Goal: Use online tool/utility: Utilize a website feature to perform a specific function

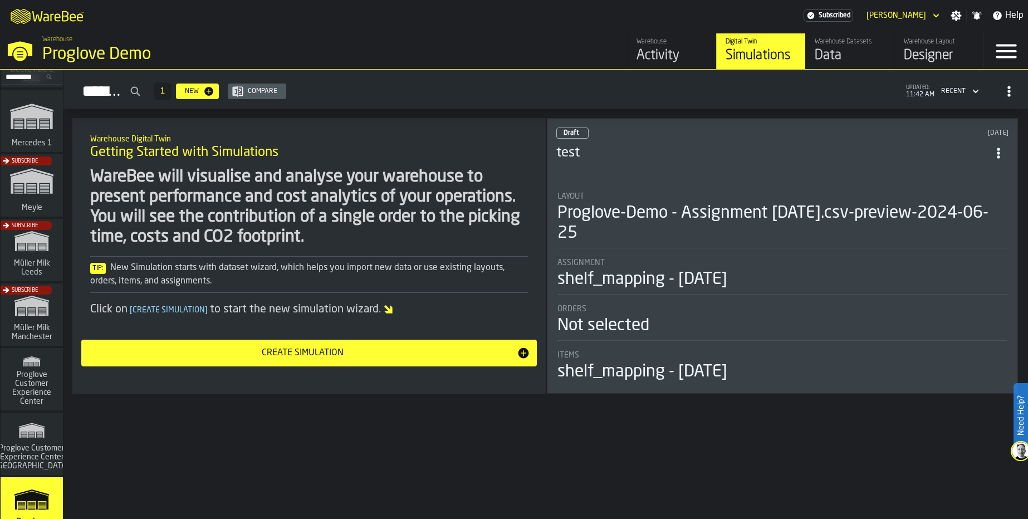
scroll to position [334, 0]
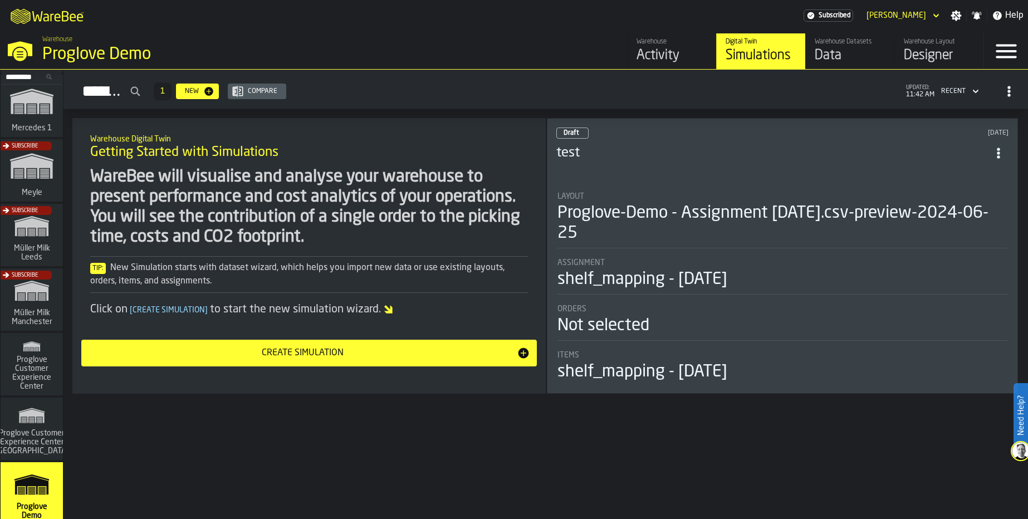
click at [37, 320] on div "Subscribe" at bounding box center [29, 303] width 62 height 65
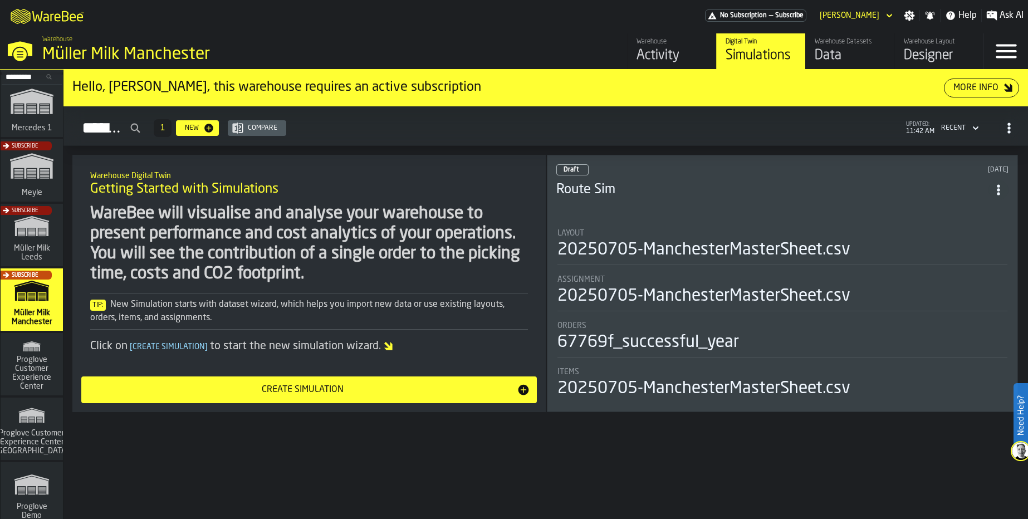
click at [833, 53] on div "Data" at bounding box center [850, 56] width 71 height 18
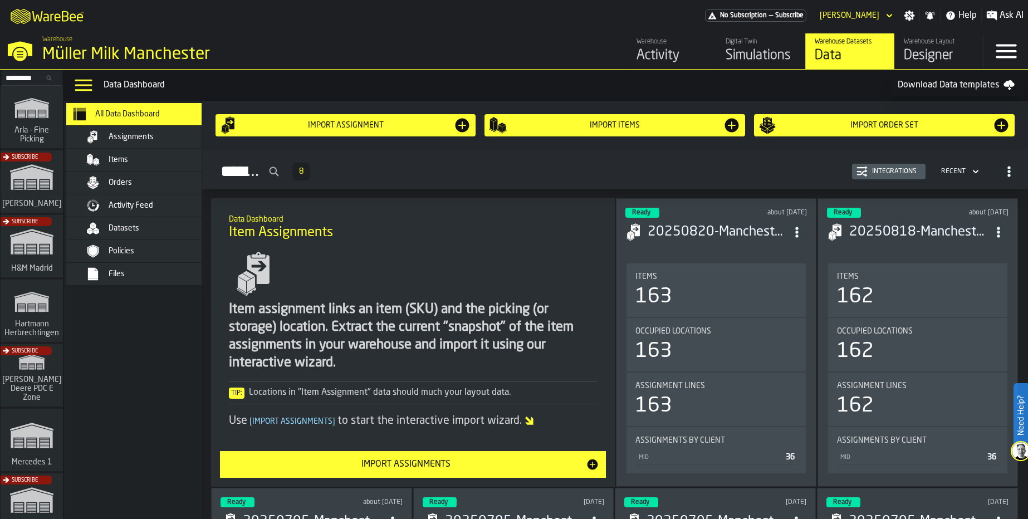
click at [120, 202] on span "Activity Feed" at bounding box center [131, 205] width 45 height 9
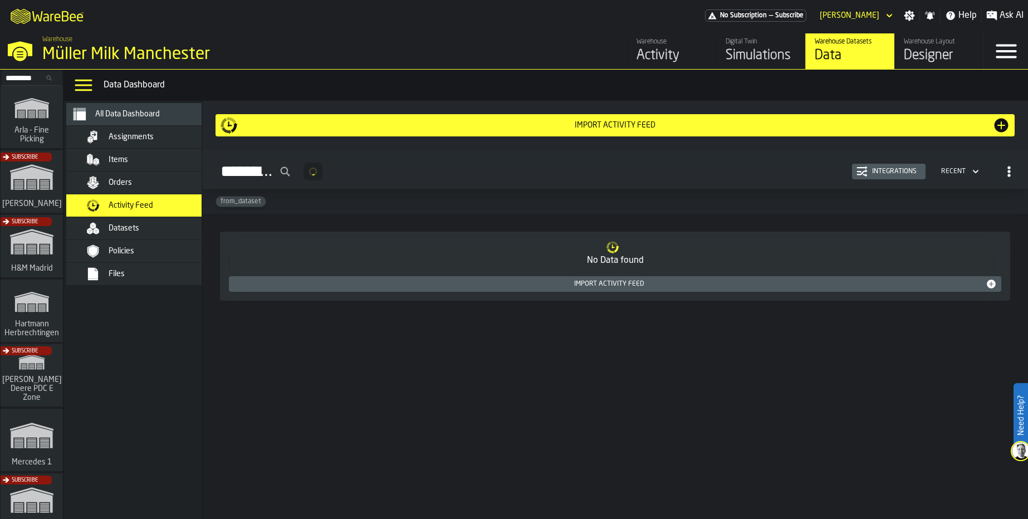
click at [132, 158] on div "Items" at bounding box center [163, 159] width 109 height 9
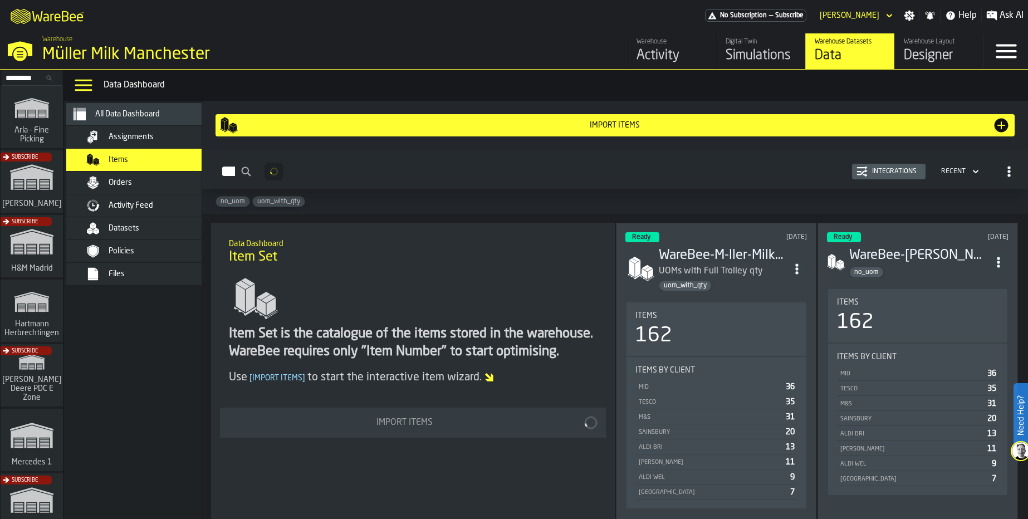
click at [126, 180] on span "Orders" at bounding box center [120, 182] width 23 height 9
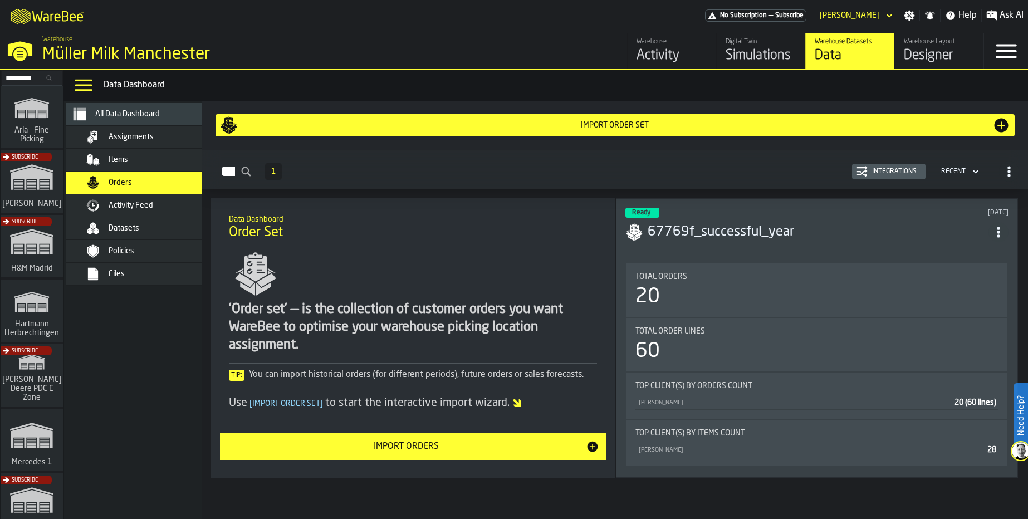
click at [128, 209] on span "Activity Feed" at bounding box center [131, 205] width 45 height 9
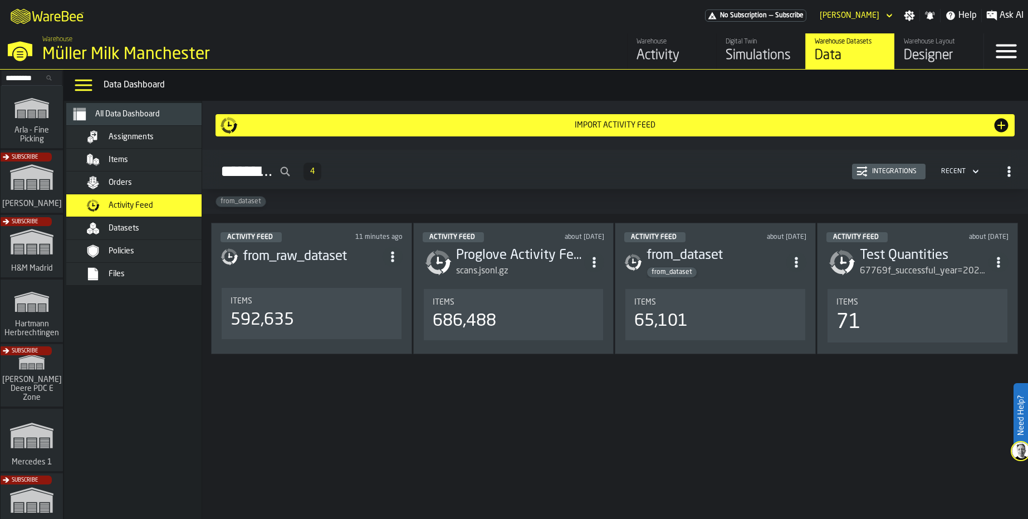
click at [335, 276] on header "Activity Feed 11 minutes ago from_raw_dataset" at bounding box center [311, 254] width 182 height 45
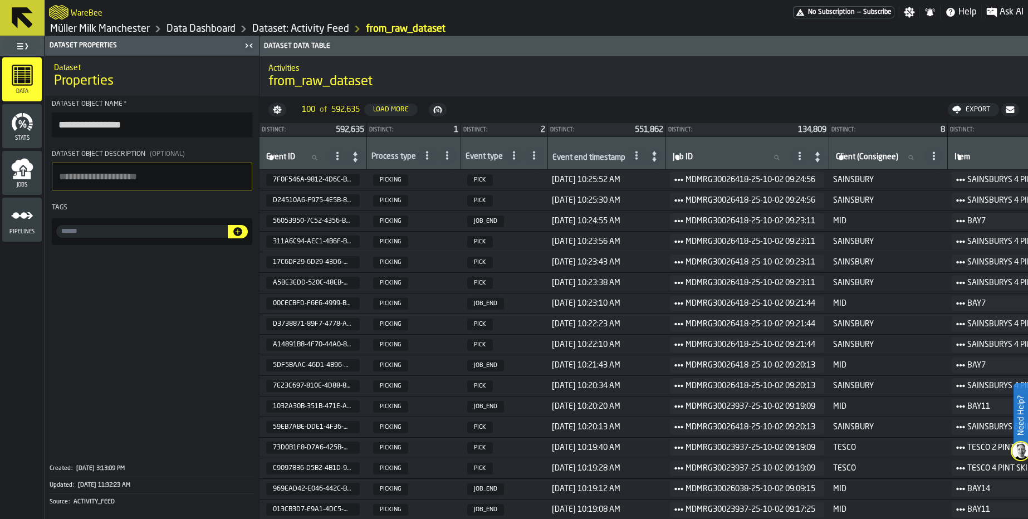
click at [14, 218] on circle "menu Pipelines" at bounding box center [15, 215] width 7 height 7
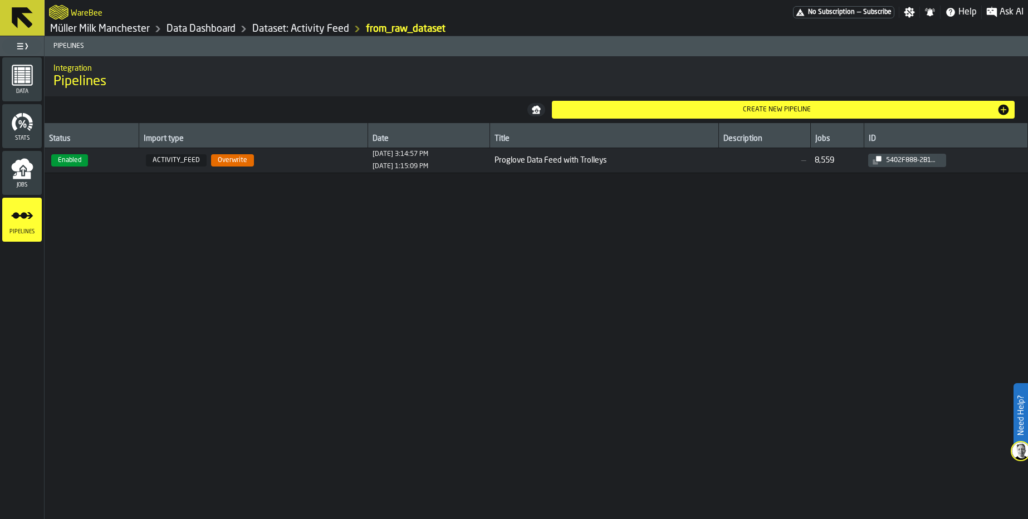
click at [122, 160] on span "Enabled" at bounding box center [92, 160] width 86 height 12
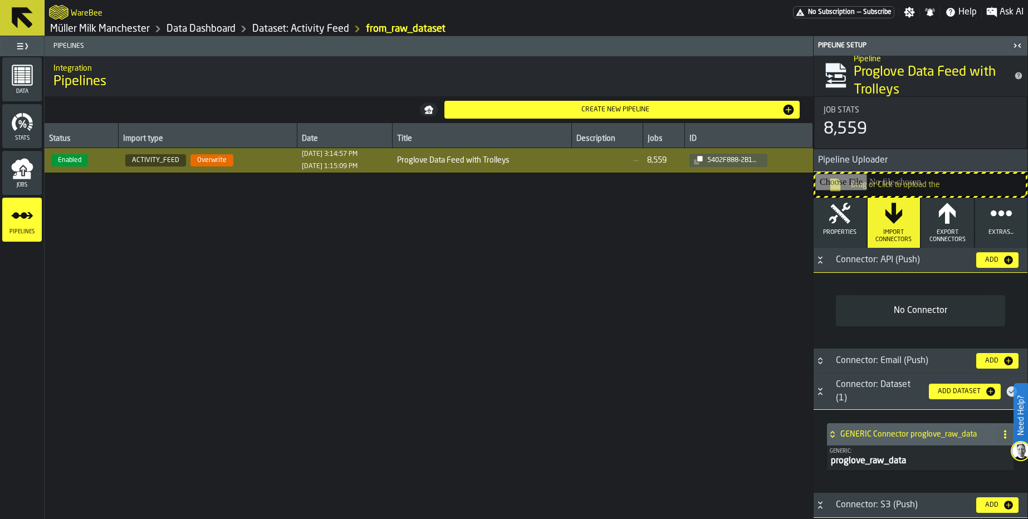
click at [99, 164] on span "Enabled" at bounding box center [81, 160] width 65 height 12
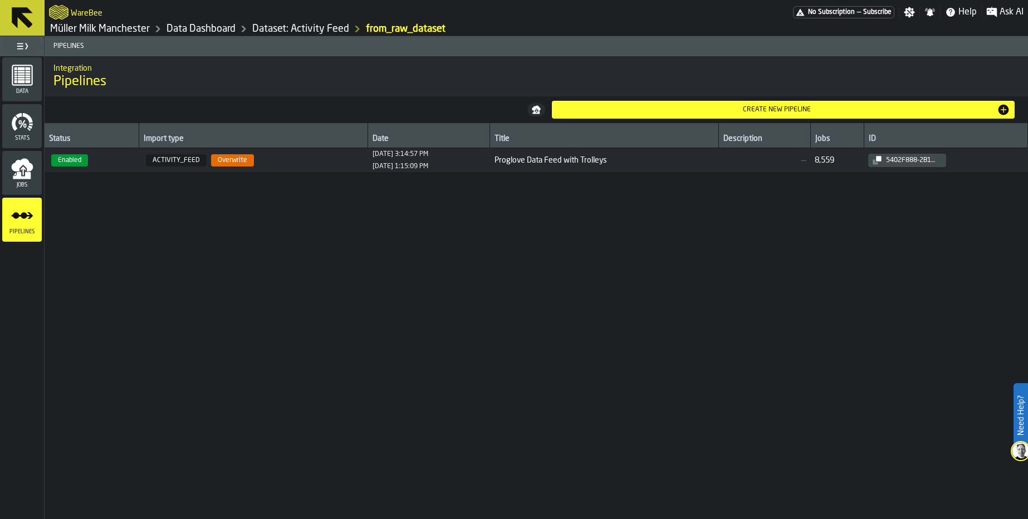
click at [467, 158] on span "[DATE] 3:14:57 PM [DATE] 1:15:09 PM" at bounding box center [428, 160] width 113 height 20
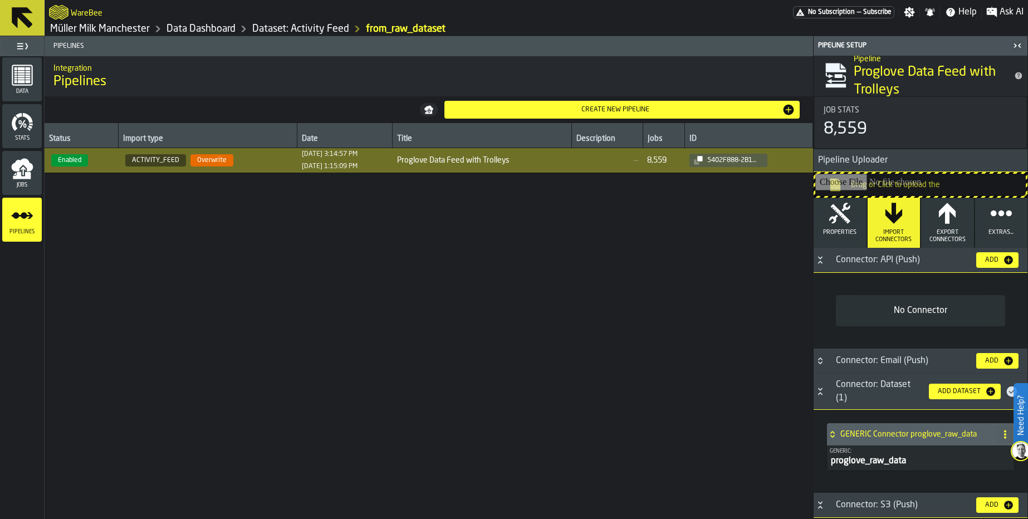
click at [839, 212] on icon "button" at bounding box center [839, 213] width 21 height 21
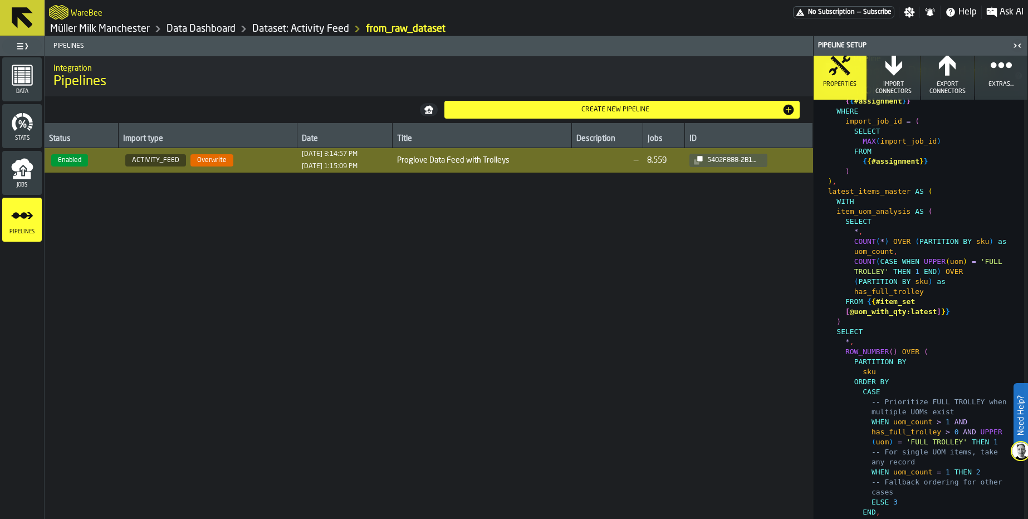
scroll to position [935, 0]
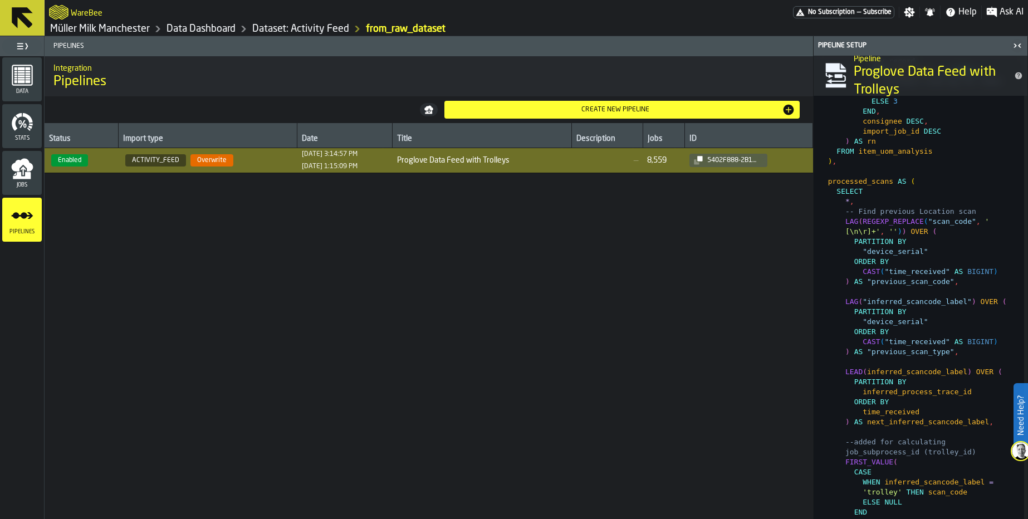
click at [462, 168] on td "Proglove Data Feed with Trolleys" at bounding box center [482, 160] width 179 height 25
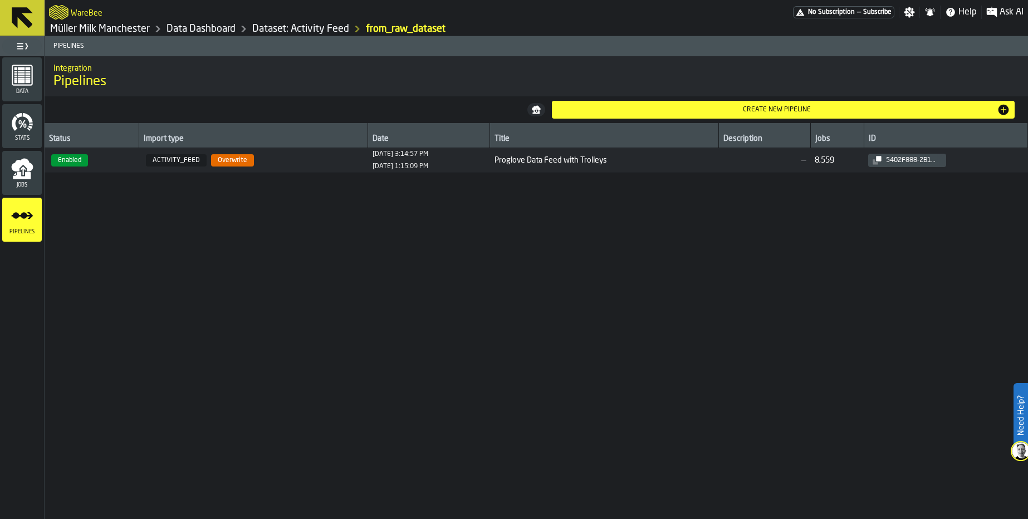
click at [464, 168] on span "[DATE] 3:14:57 PM [DATE] 1:15:09 PM" at bounding box center [428, 160] width 113 height 20
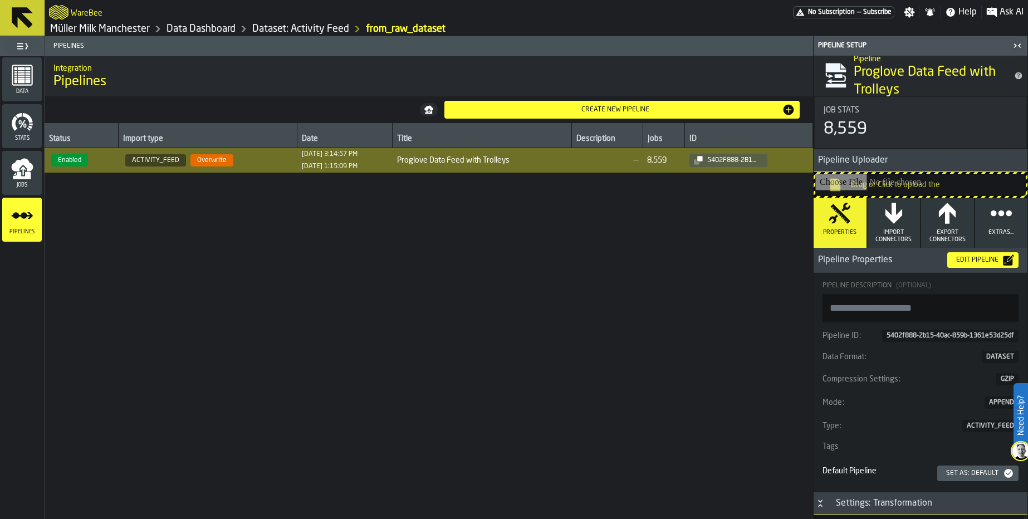
click at [7, 175] on div "Jobs" at bounding box center [22, 173] width 40 height 31
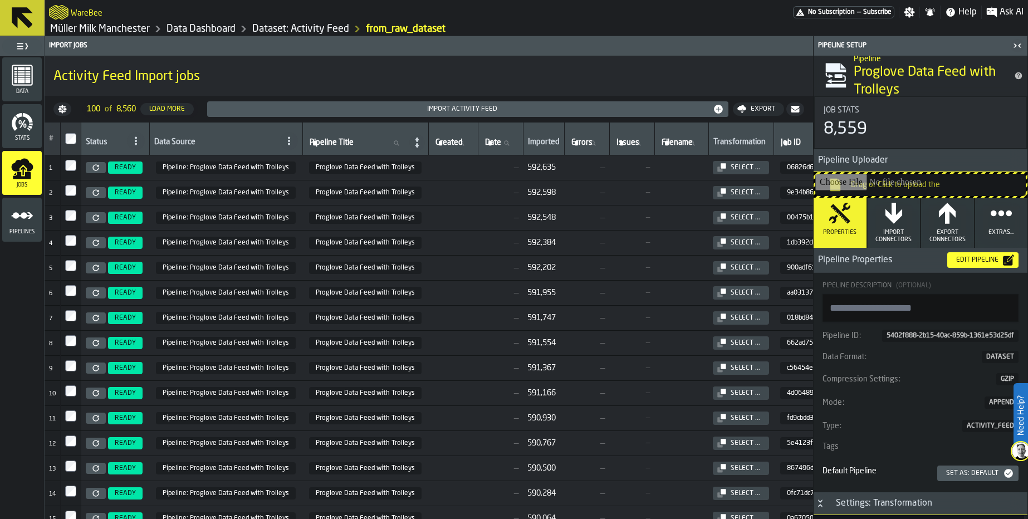
click at [452, 173] on td at bounding box center [453, 167] width 50 height 25
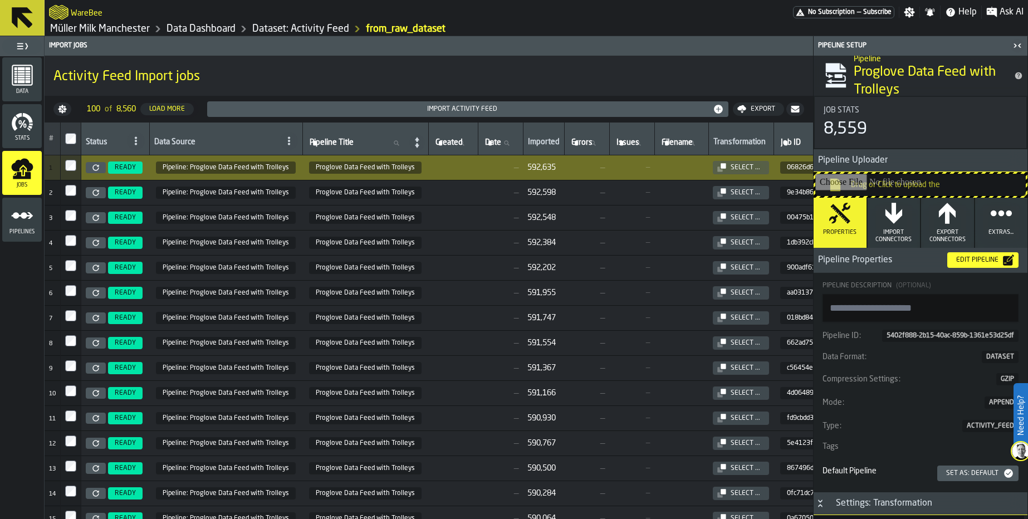
click at [623, 171] on td "—" at bounding box center [631, 167] width 45 height 25
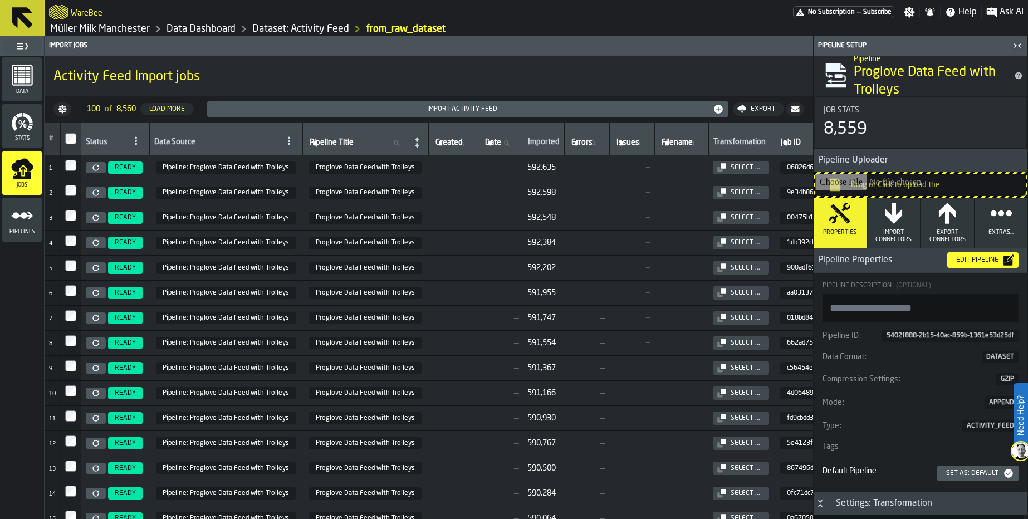
click at [623, 171] on td "—" at bounding box center [631, 167] width 45 height 25
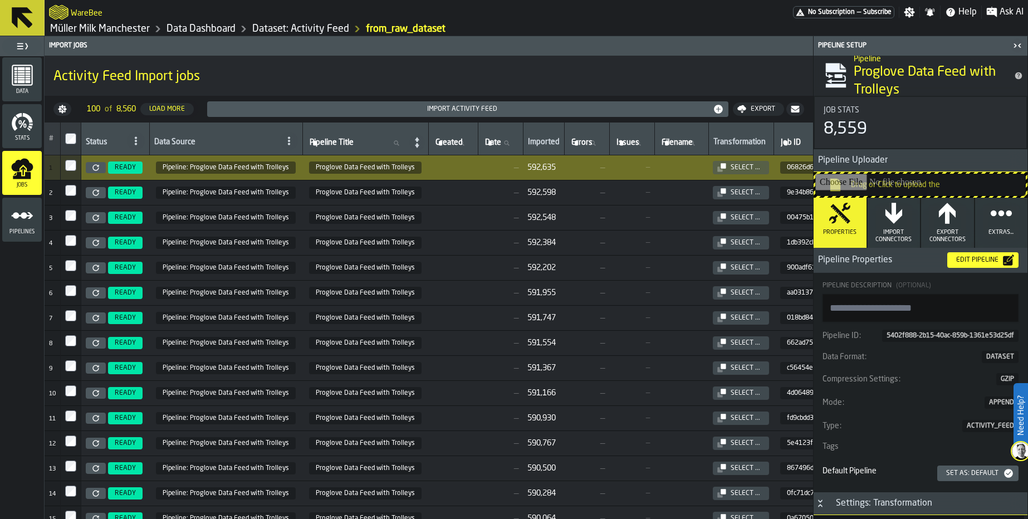
click at [92, 169] on link at bounding box center [96, 167] width 20 height 11
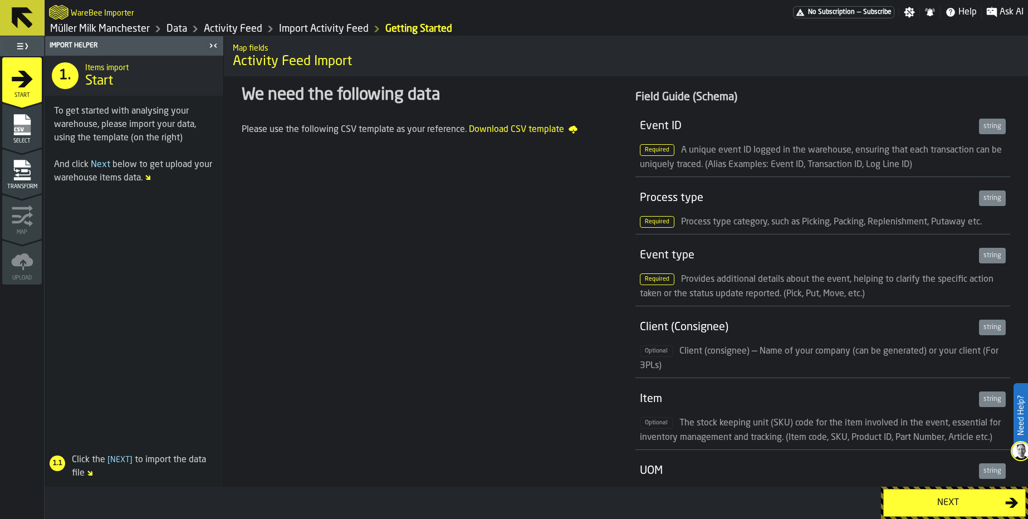
click at [954, 498] on div "Next" at bounding box center [947, 502] width 115 height 13
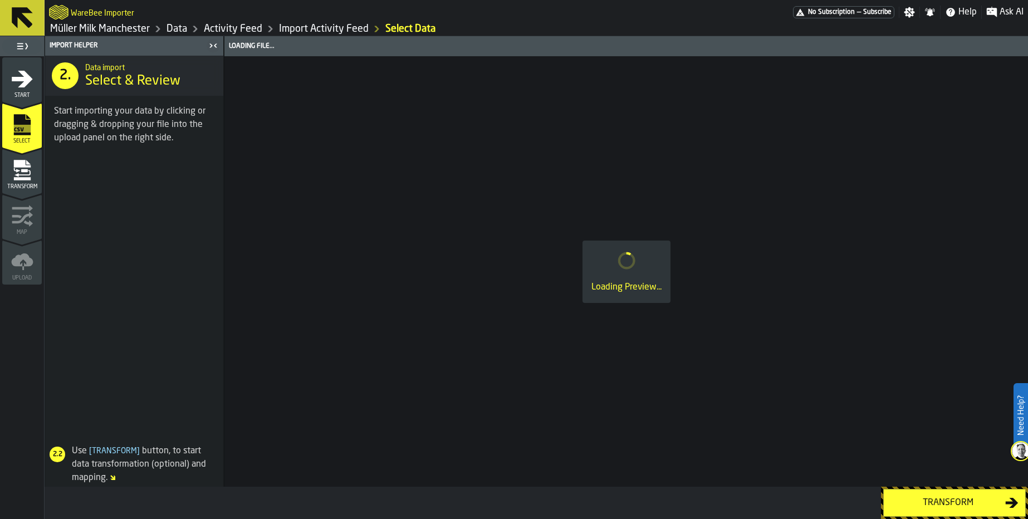
click at [944, 503] on div "Transform" at bounding box center [947, 502] width 115 height 13
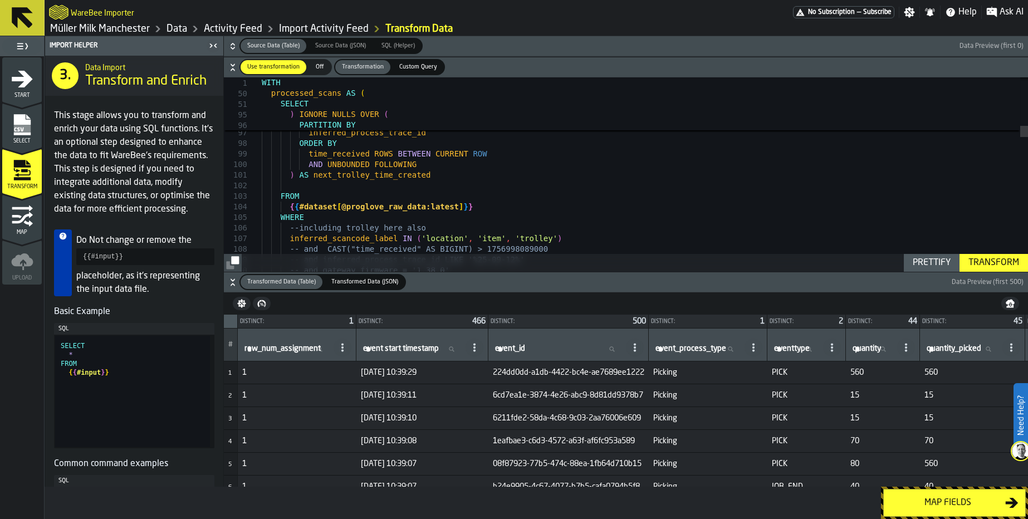
type textarea "**********"
drag, startPoint x: 479, startPoint y: 207, endPoint x: 285, endPoint y: 195, distance: 194.1
click at [425, 68] on span "Custom Query" at bounding box center [418, 66] width 47 height 9
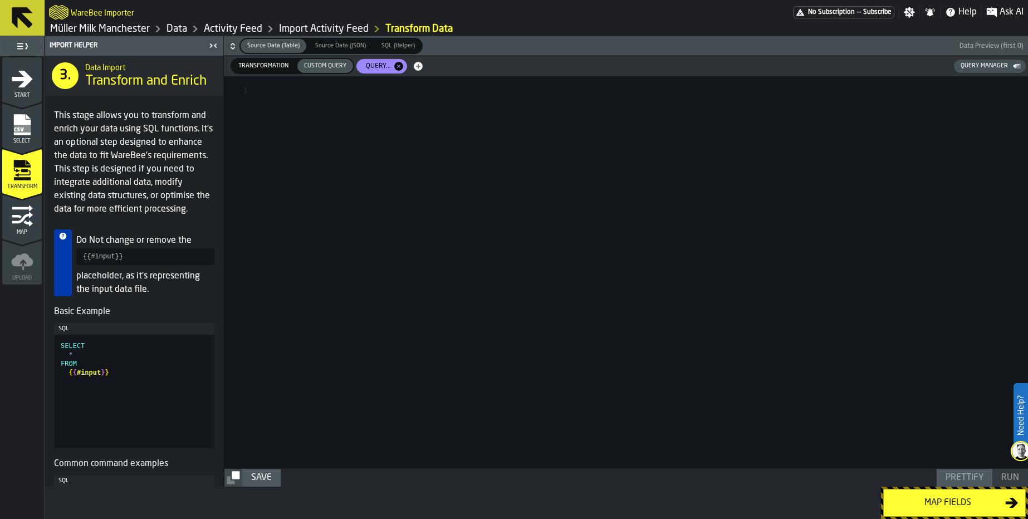
click at [397, 130] on div at bounding box center [645, 272] width 766 height 392
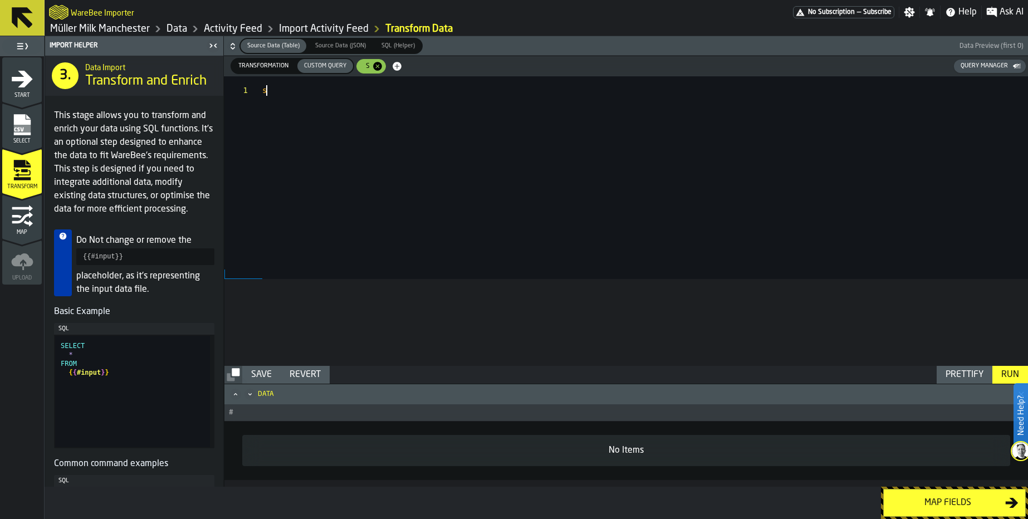
scroll to position [1, 0]
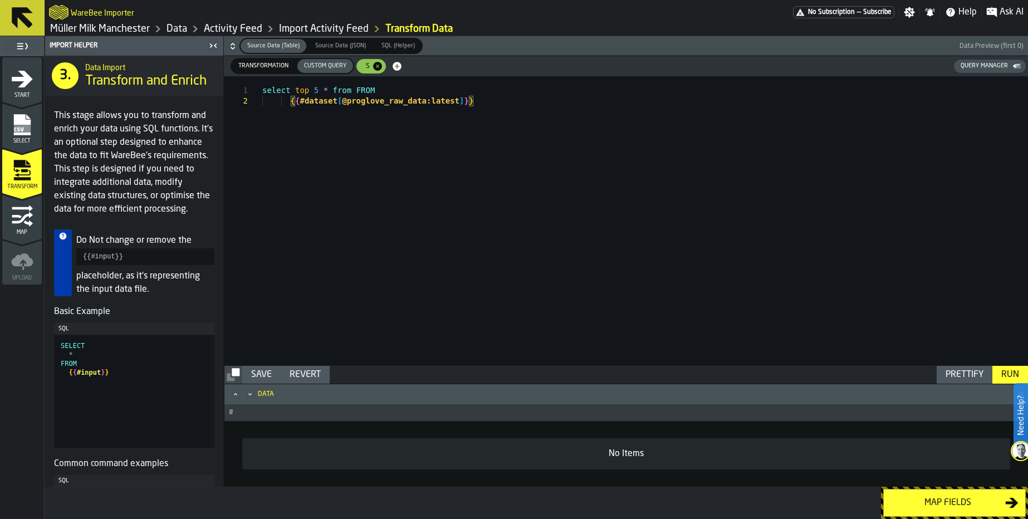
click at [344, 88] on div "select top 5 * from FROM { { #dataset [ @proglove_raw_data:latest ] } }" at bounding box center [645, 220] width 766 height 289
click at [1016, 374] on div "Run" at bounding box center [1010, 374] width 27 height 13
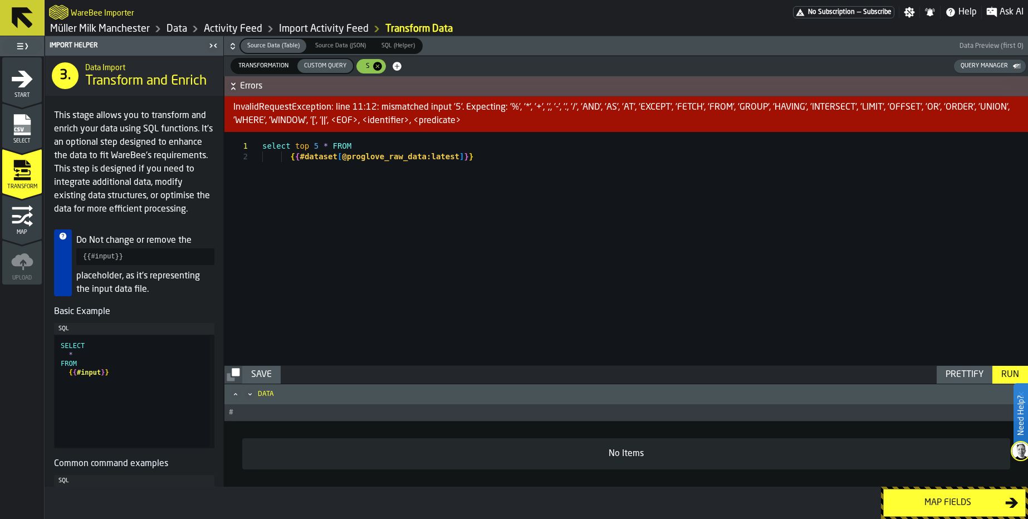
click at [305, 146] on div "select top 5 * FROM { { #dataset [ @proglove_raw_data:latest ] } }" at bounding box center [645, 248] width 766 height 233
drag, startPoint x: 1013, startPoint y: 375, endPoint x: 996, endPoint y: 363, distance: 20.8
click at [1013, 375] on div "Run" at bounding box center [1010, 374] width 27 height 13
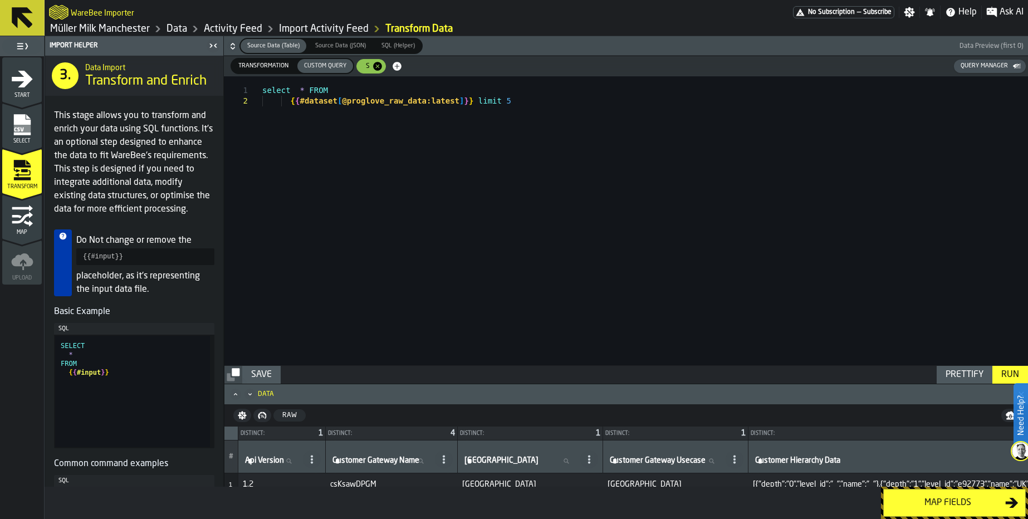
click at [558, 406] on nav "Raw" at bounding box center [625, 415] width 803 height 22
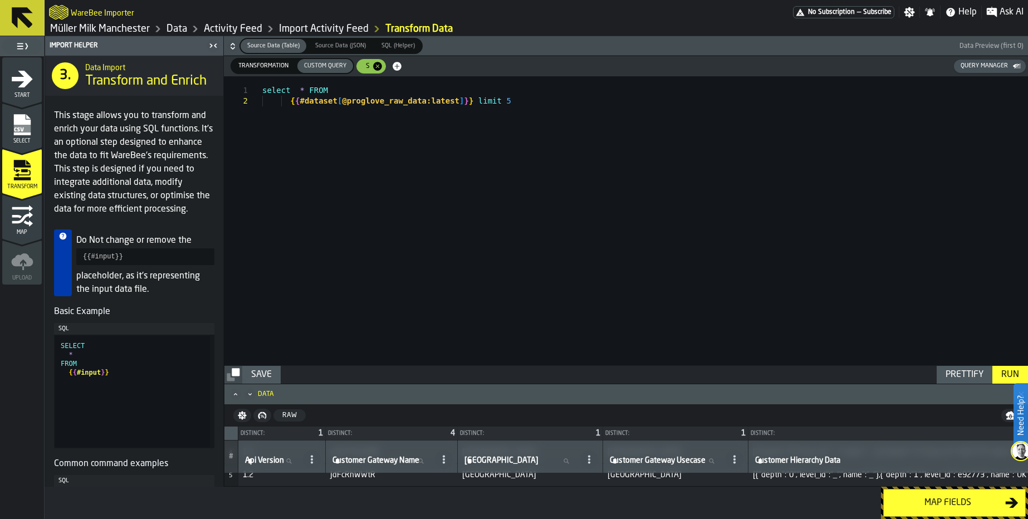
click at [232, 46] on icon "button-" at bounding box center [232, 46] width 11 height 11
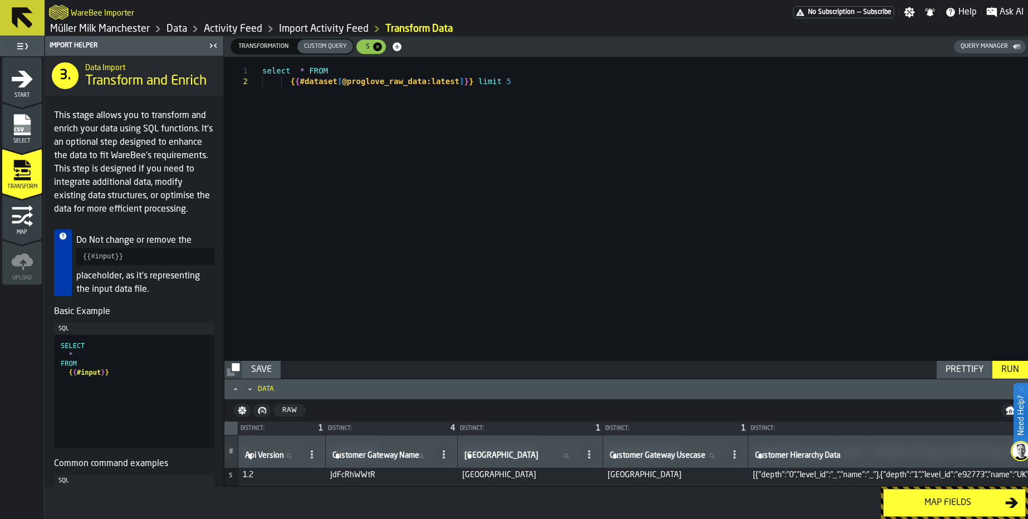
scroll to position [99, 0]
click at [229, 394] on button "Maximize" at bounding box center [235, 389] width 13 height 11
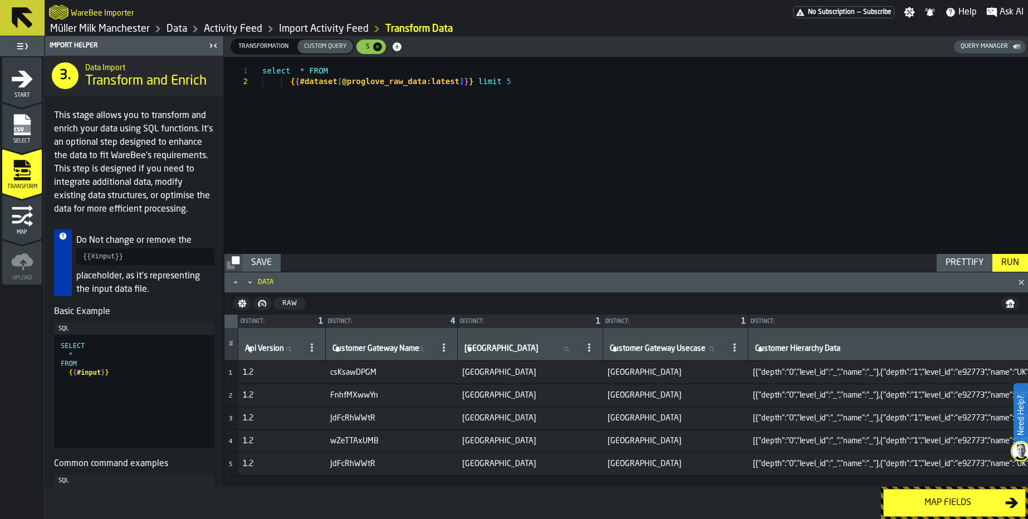
scroll to position [0, 0]
click at [234, 389] on td "2" at bounding box center [231, 395] width 14 height 23
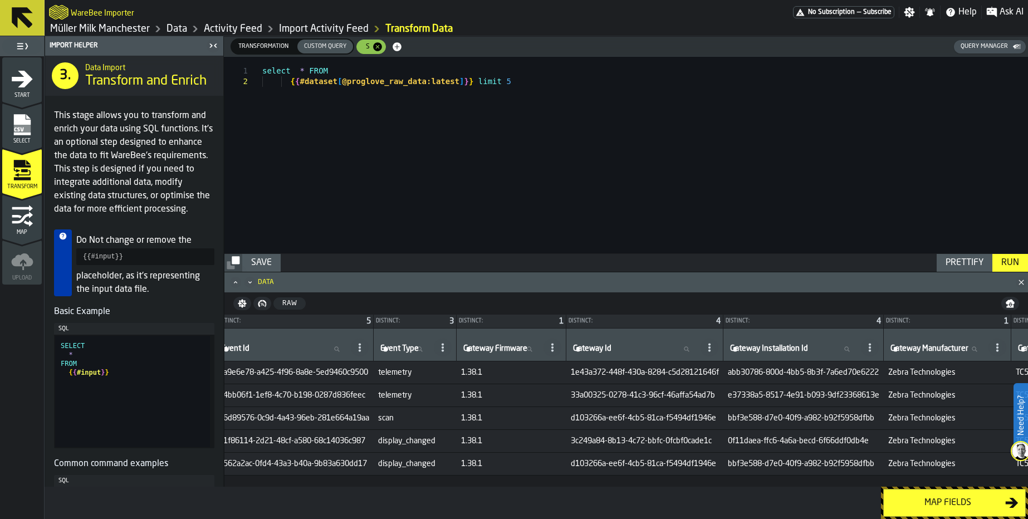
scroll to position [0, 3551]
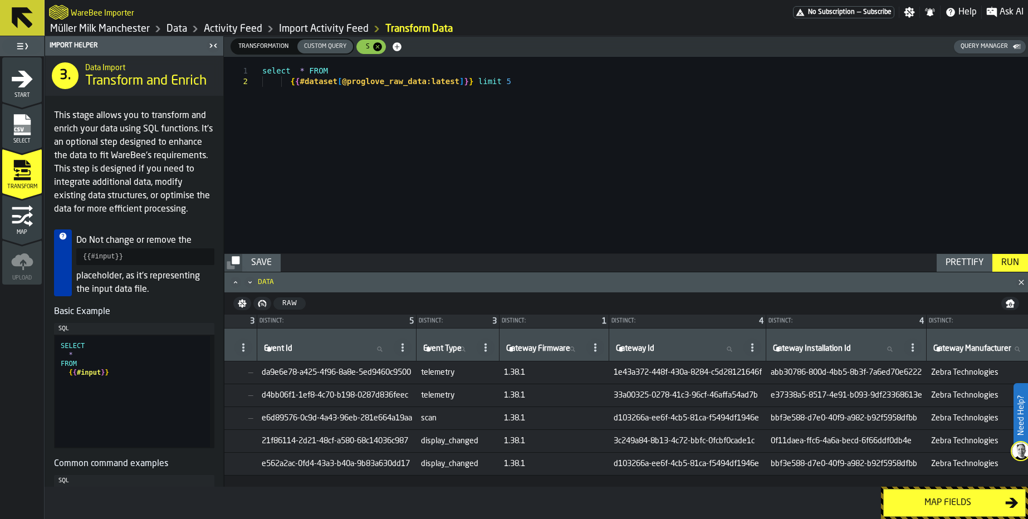
click at [477, 84] on div "select * FROM { { #dataset [ @proglove_raw_data:latest ] } } limit 5" at bounding box center [645, 155] width 766 height 197
type textarea "**********"
click at [1011, 266] on div "Run" at bounding box center [1010, 262] width 27 height 13
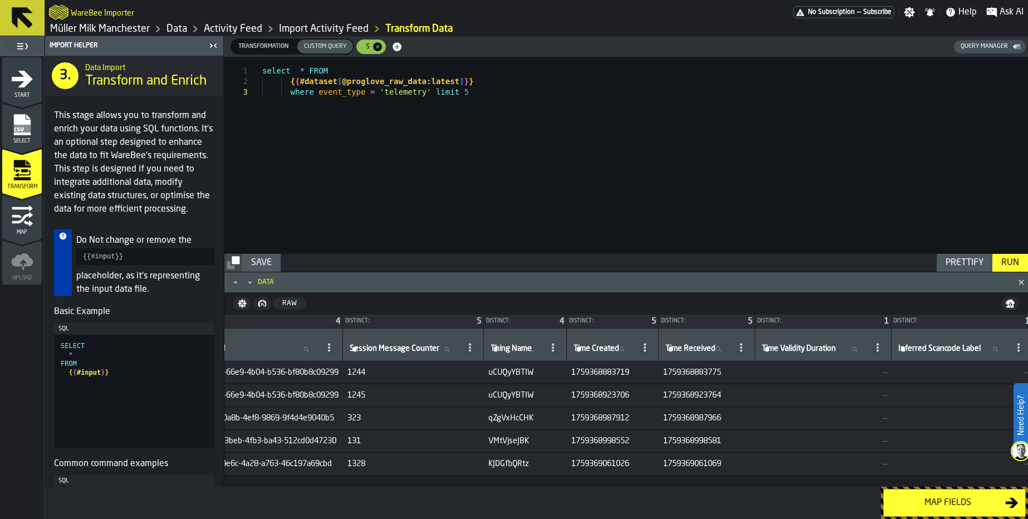
drag, startPoint x: 575, startPoint y: 483, endPoint x: 518, endPoint y: 482, distance: 56.2
click at [518, 482] on div "Distinct: 1 Distinct: 4 Distinct: 1 Distinct: 1 Distinct: 4 Distinct: 4 Distinc…" at bounding box center [625, 401] width 803 height 173
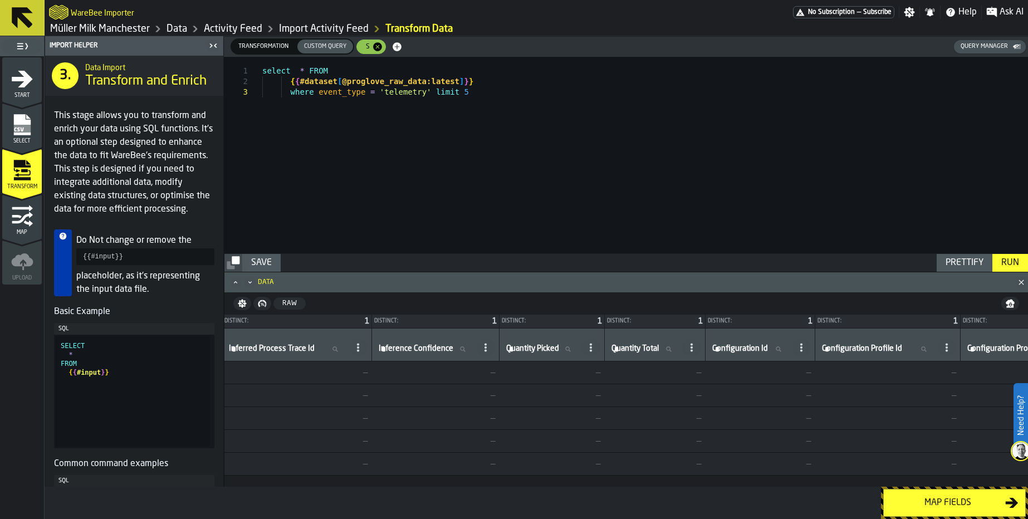
scroll to position [0, 4507]
click at [675, 480] on div "Distinct: 1 Distinct: 4 Distinct: 1 Distinct: 1 Distinct: 4 Distinct: 4 Distinc…" at bounding box center [625, 401] width 803 height 173
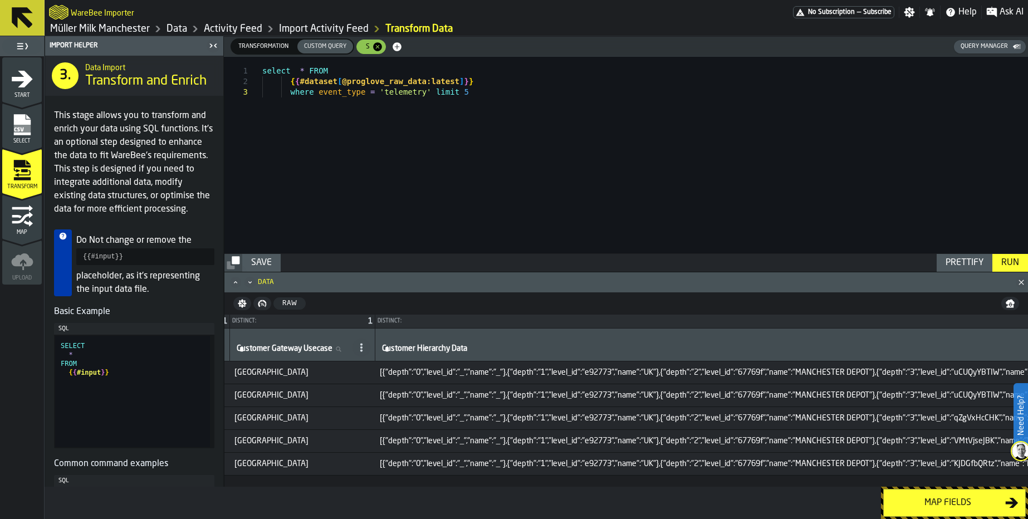
scroll to position [0, 0]
